Goal: Navigation & Orientation: Find specific page/section

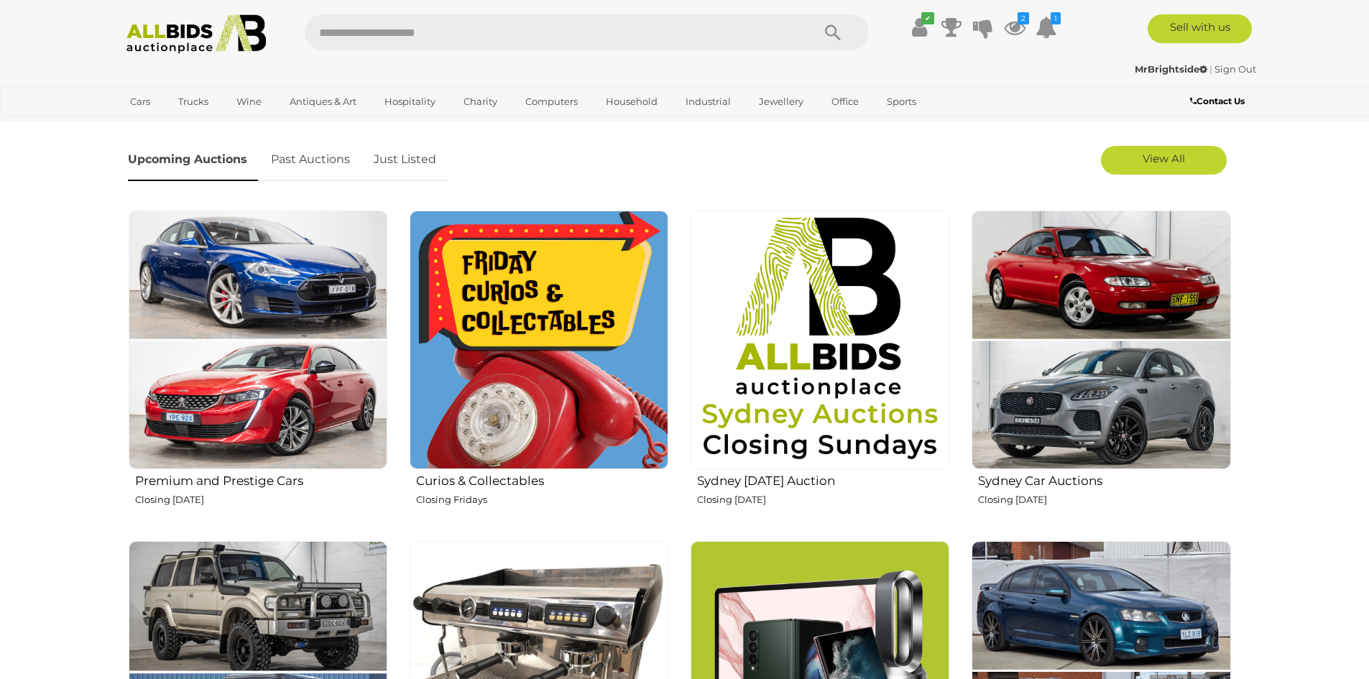
scroll to position [431, 0]
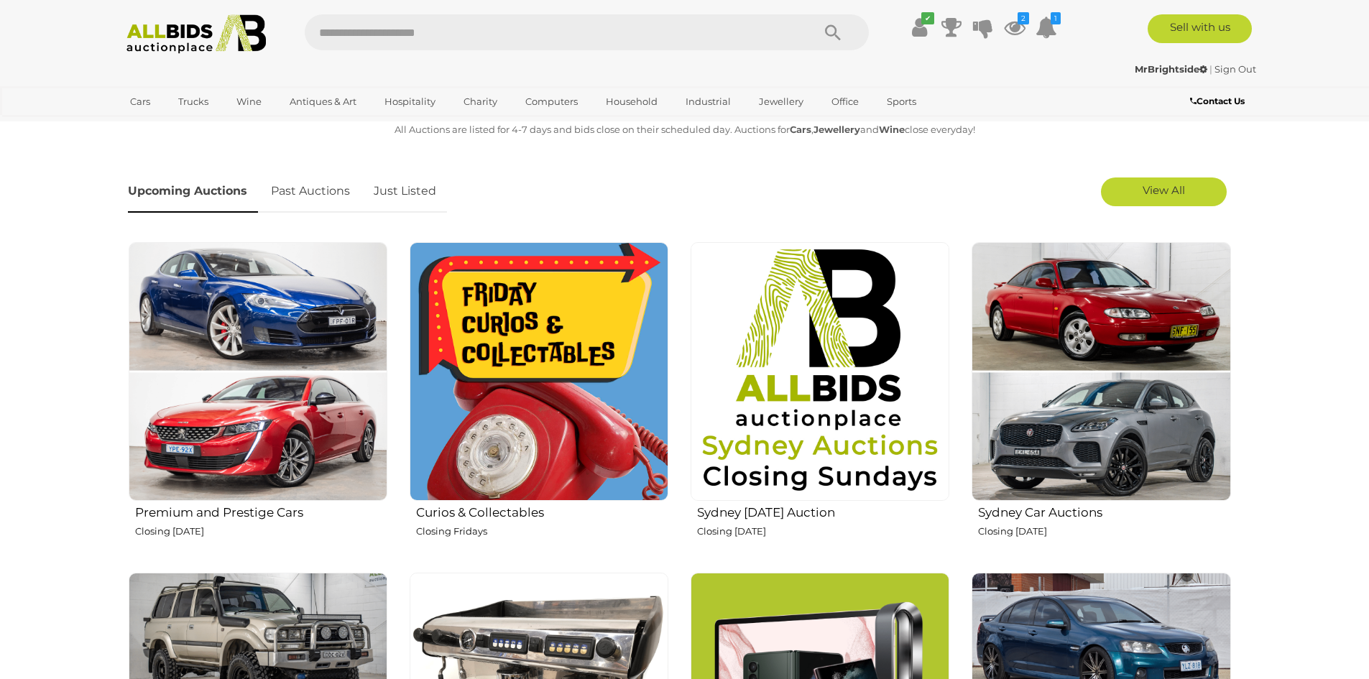
click at [410, 193] on link "Just Listed" at bounding box center [405, 191] width 84 height 42
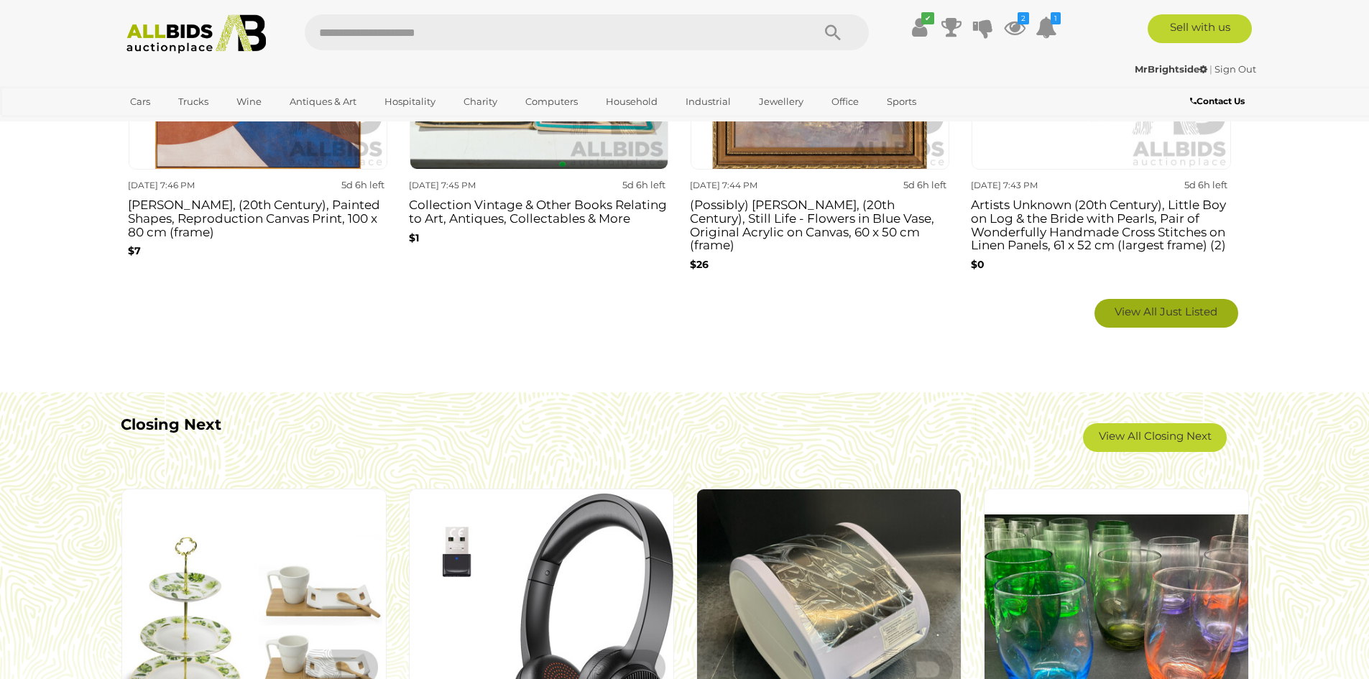
scroll to position [1150, 0]
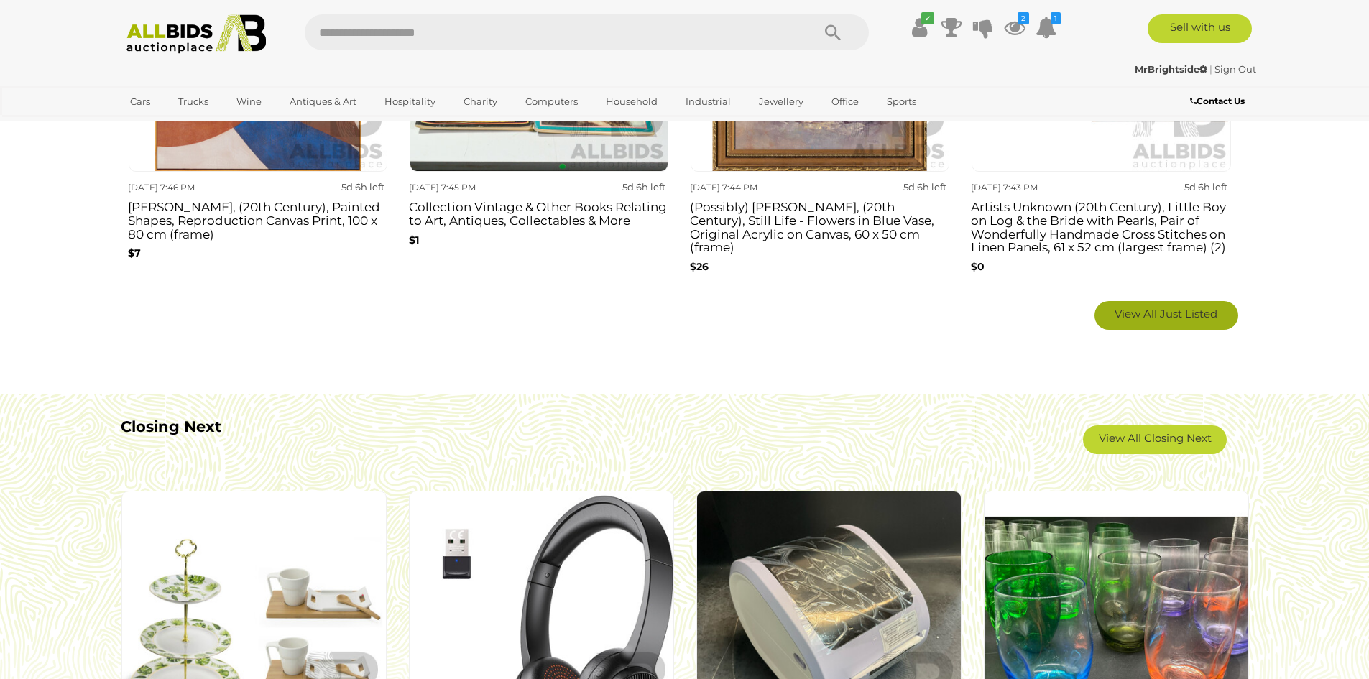
click at [1180, 323] on link "View All Just Listed" at bounding box center [1166, 315] width 144 height 29
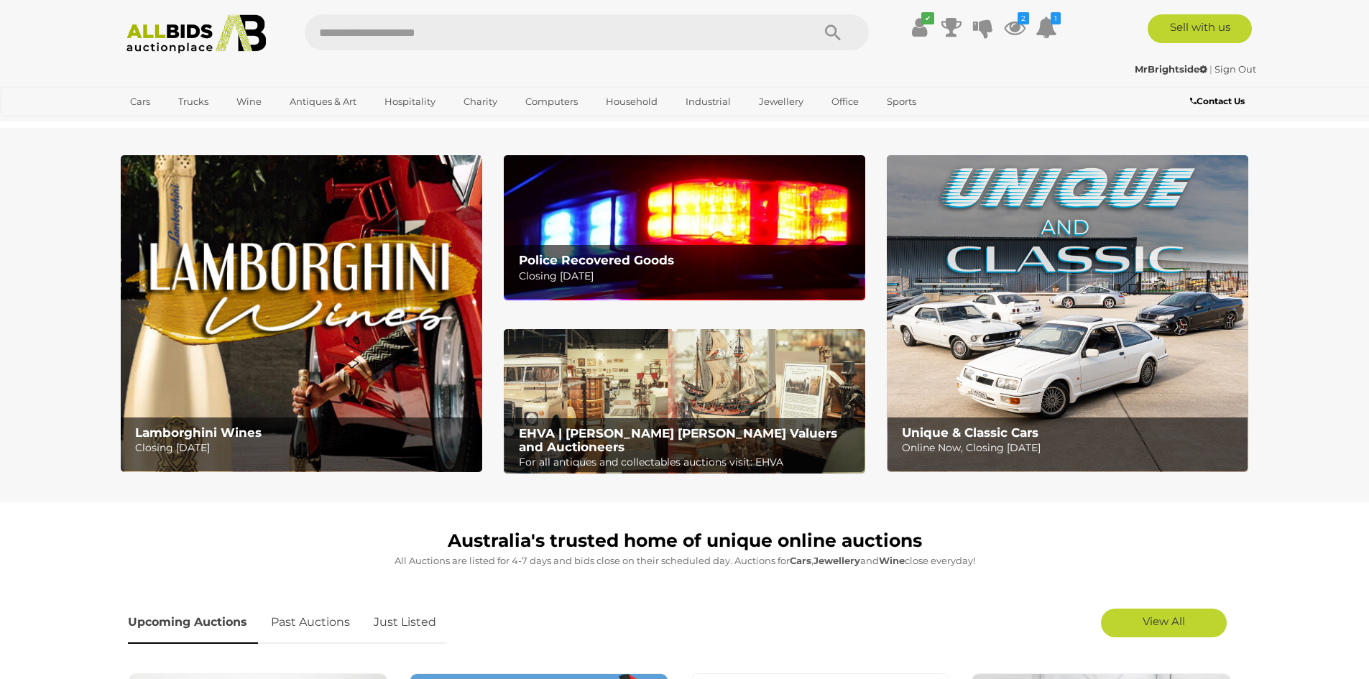
scroll to position [1150, 0]
